Goal: Task Accomplishment & Management: Use online tool/utility

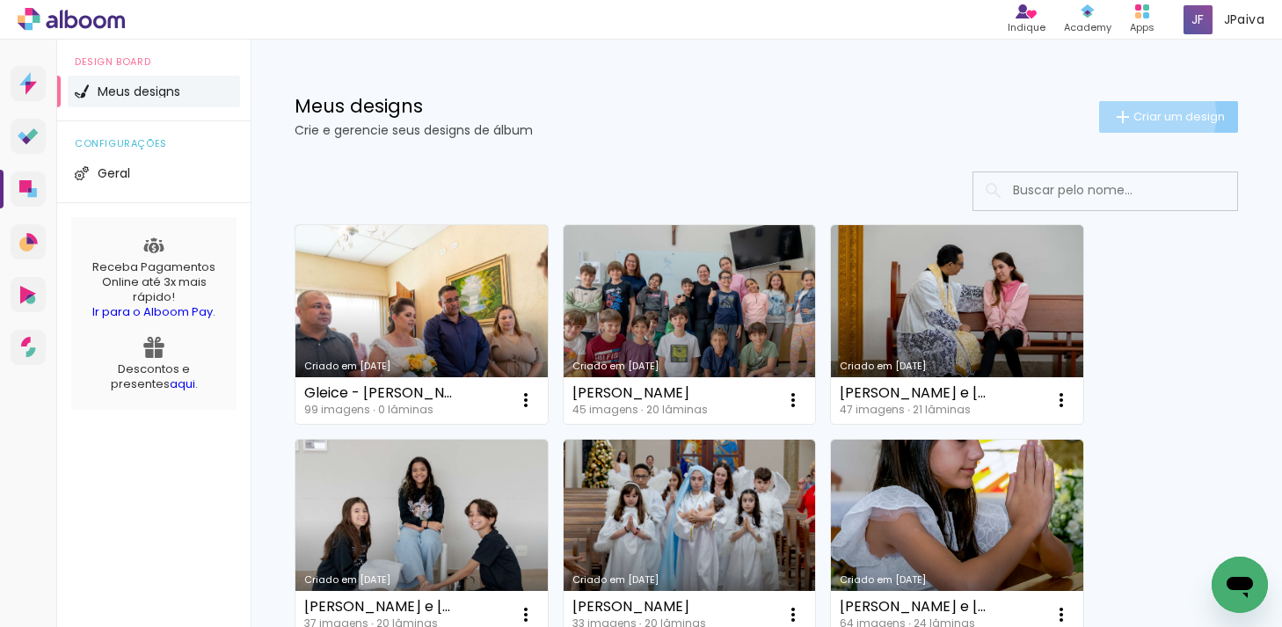
click at [1150, 115] on span "Criar um design" at bounding box center [1179, 116] width 91 height 11
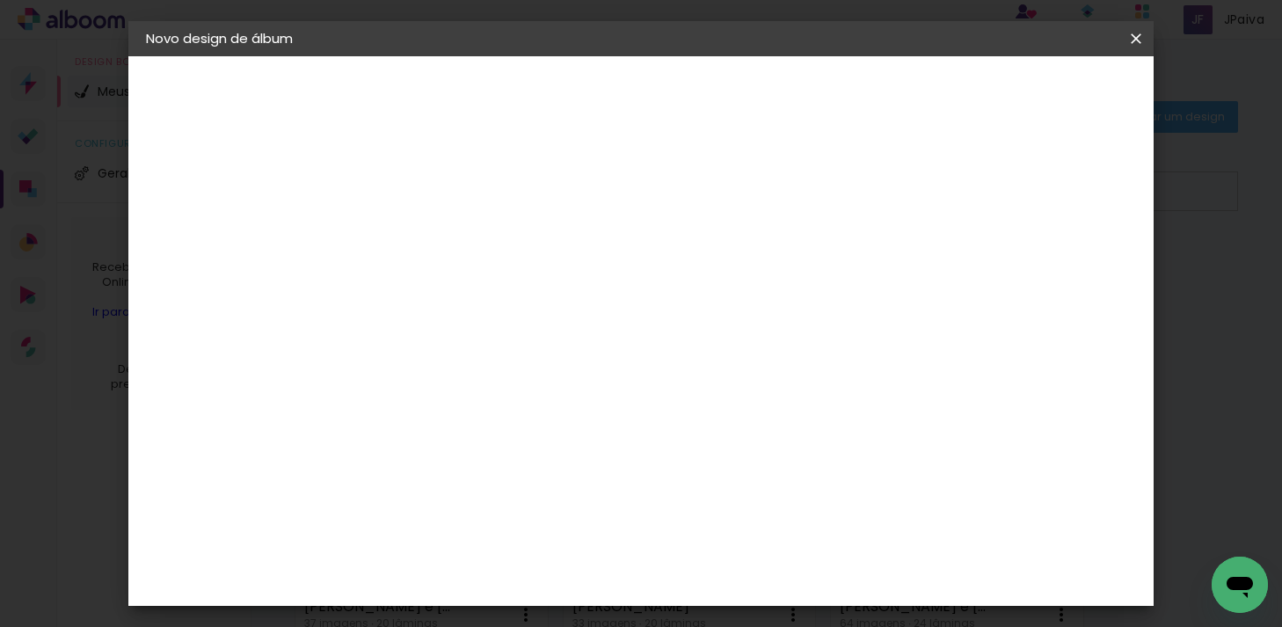
click at [434, 247] on input at bounding box center [434, 236] width 0 height 27
type input "Gleice - Claudia e Wendell"
type paper-input "Gleice - Claudia e Wendell"
click at [0, 0] on slot "Avançar" at bounding box center [0, 0] width 0 height 0
click at [0, 0] on slot "Tamanho Livre" at bounding box center [0, 0] width 0 height 0
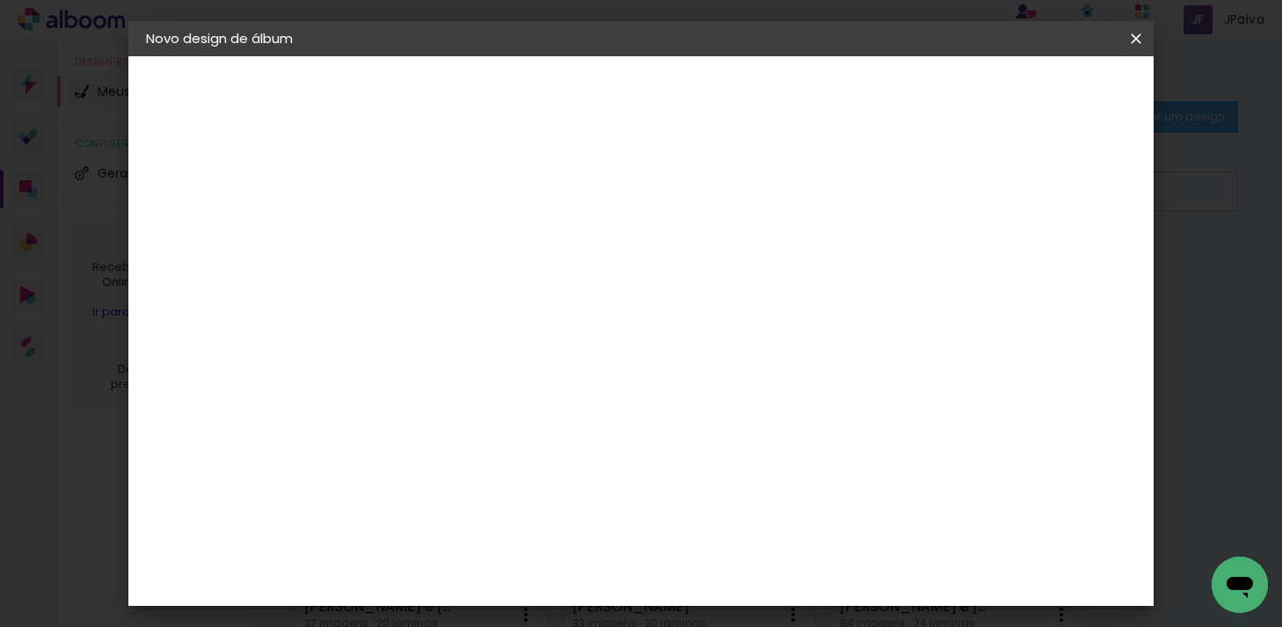
click at [0, 0] on slot "Avançar" at bounding box center [0, 0] width 0 height 0
drag, startPoint x: 402, startPoint y: 468, endPoint x: 365, endPoint y: 466, distance: 37.0
click at [365, 466] on div "30" at bounding box center [388, 473] width 67 height 26
type input "3"
type input "20"
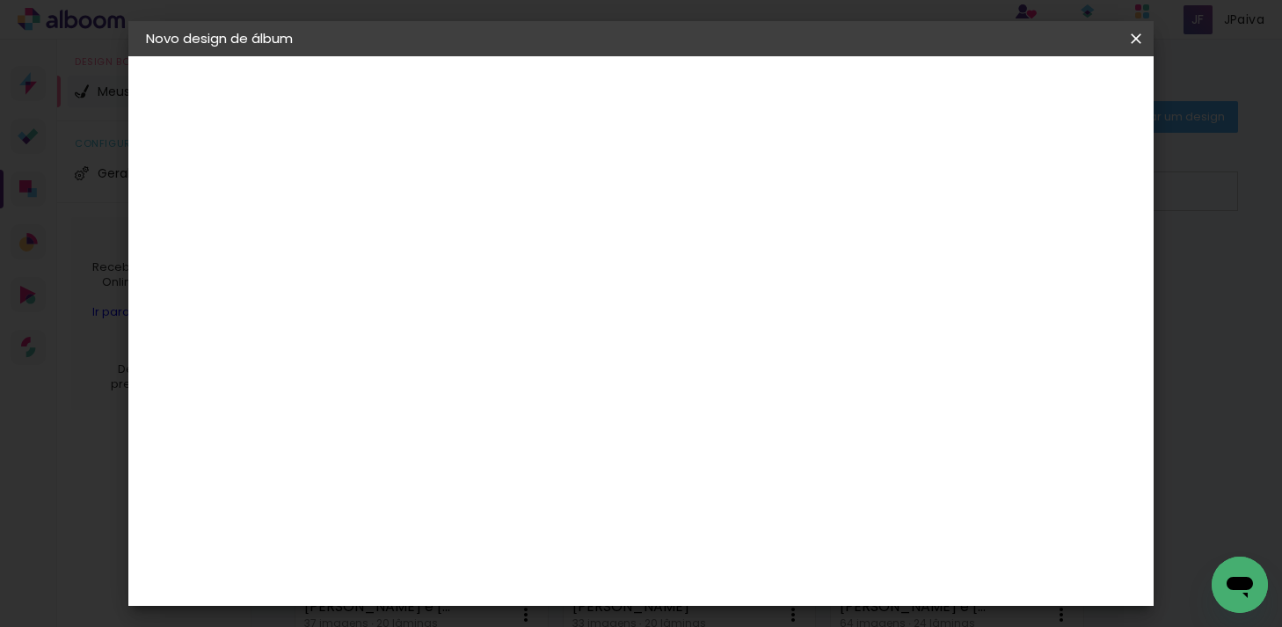
type paper-input "20"
click at [604, 272] on span "30" at bounding box center [598, 275] width 29 height 26
click at [607, 274] on span "30" at bounding box center [598, 275] width 29 height 26
click at [755, 472] on input "60" at bounding box center [745, 474] width 46 height 26
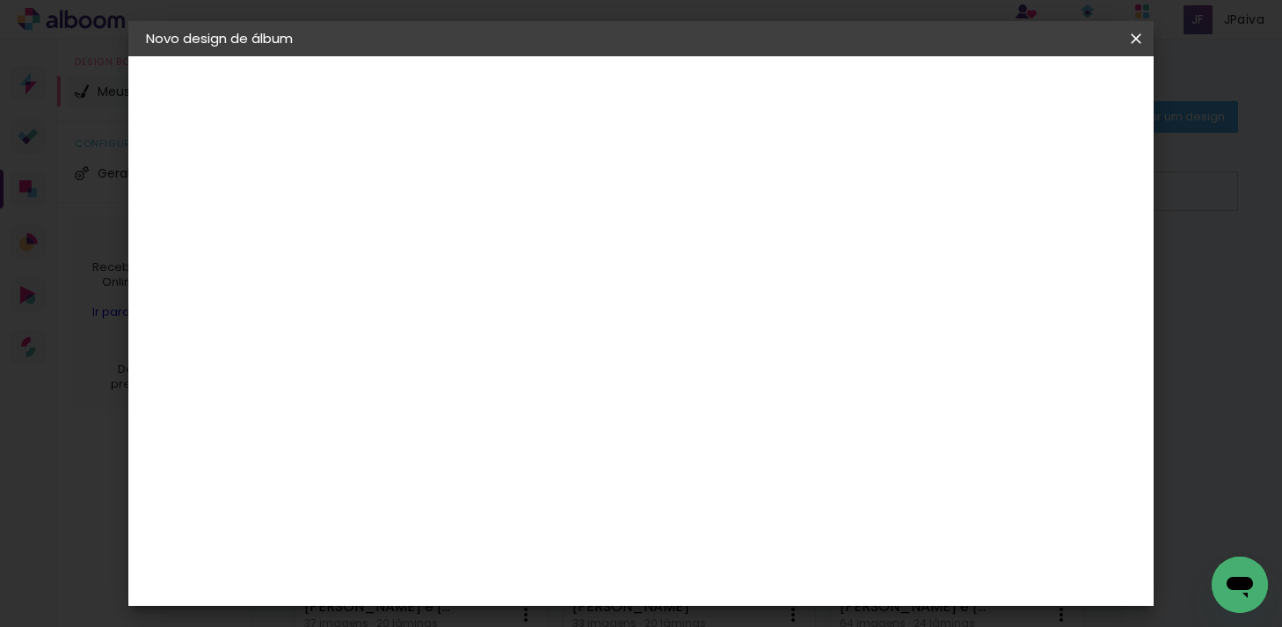
scroll to position [165, 0]
type input "50"
type paper-input "50"
click at [1040, 93] on span "Iniciar design" at bounding box center [1000, 93] width 80 height 12
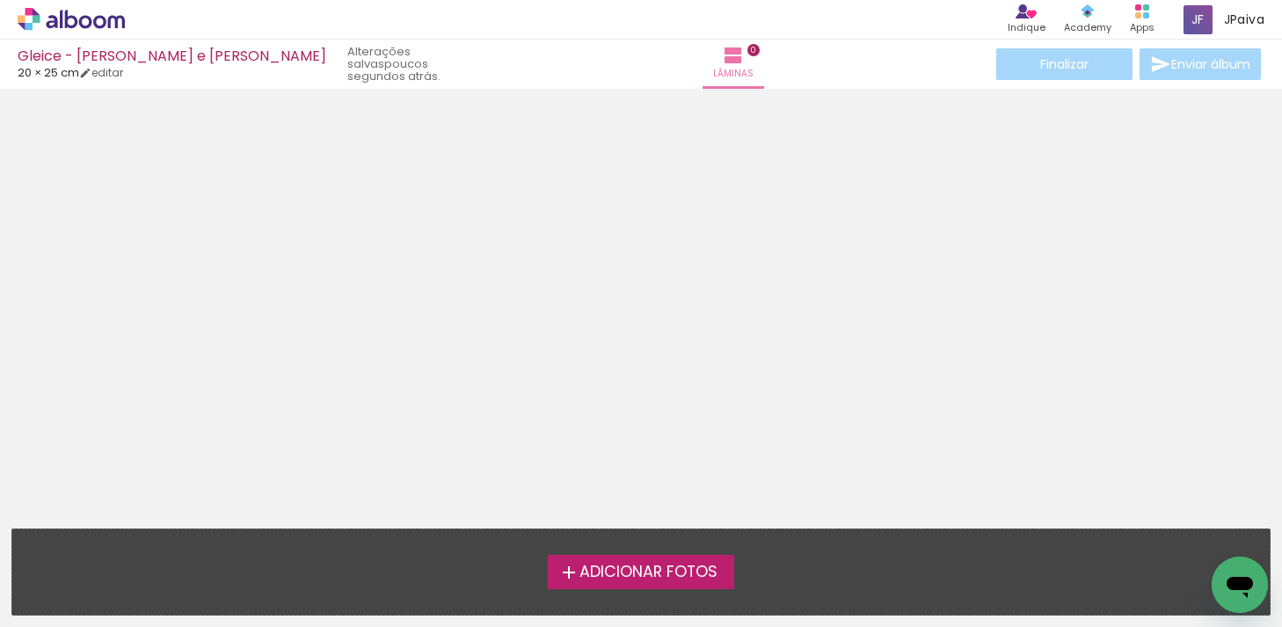
click at [644, 567] on span "Adicionar Fotos" at bounding box center [649, 573] width 138 height 16
click at [0, 0] on input "file" at bounding box center [0, 0] width 0 height 0
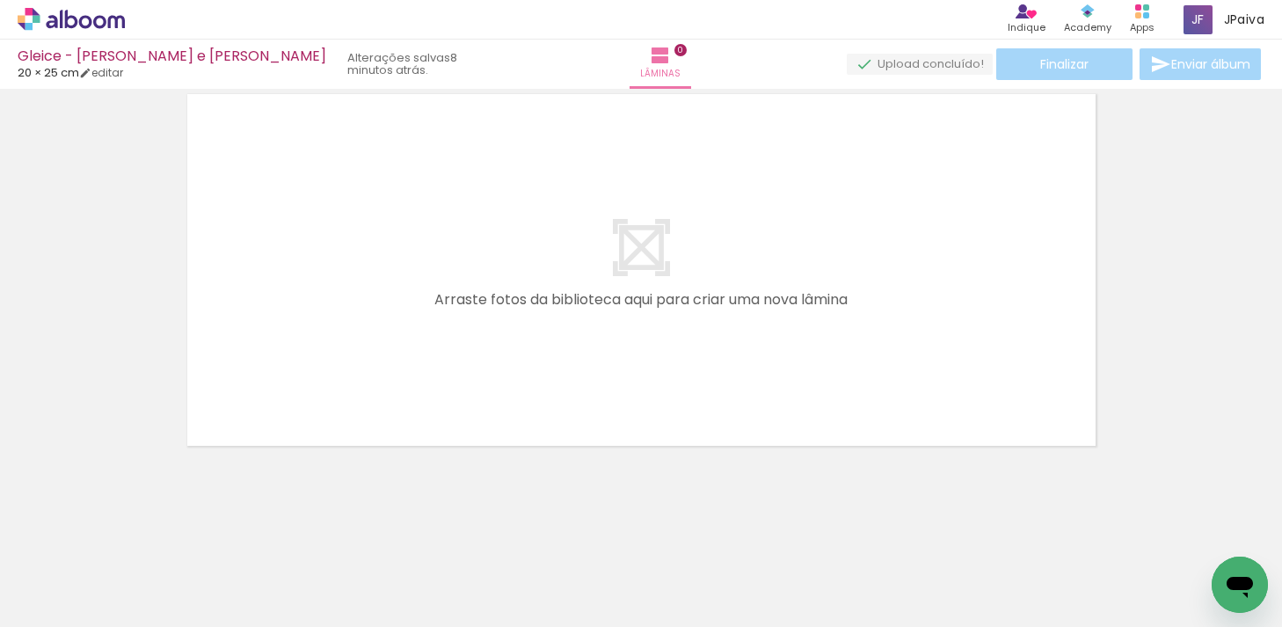
scroll to position [0, 4778]
